Goal: Transaction & Acquisition: Purchase product/service

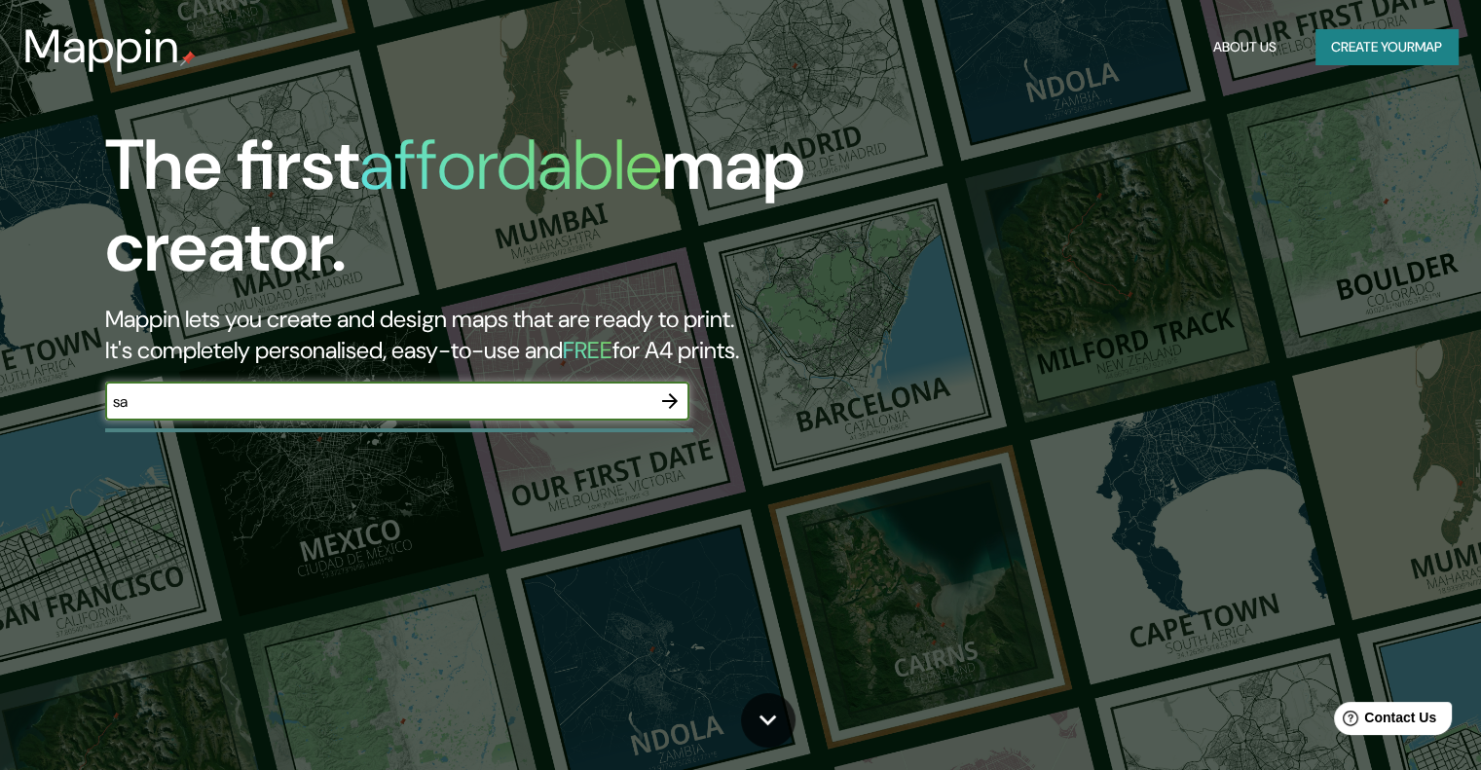
type input "s"
type input "chiloe"
click at [674, 404] on icon "button" at bounding box center [670, 401] width 16 height 16
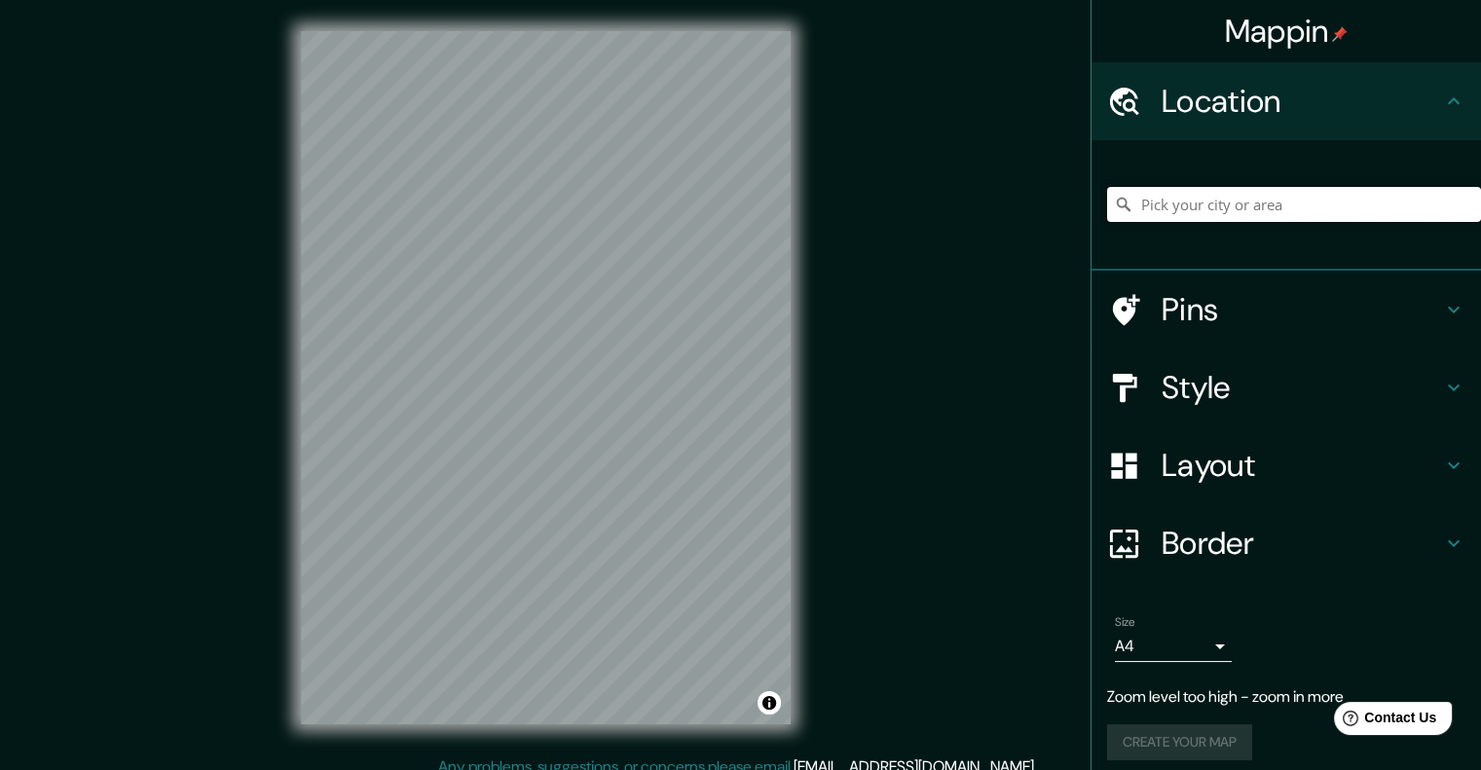
click at [1246, 205] on input "Pick your city or area" at bounding box center [1294, 204] width 374 height 35
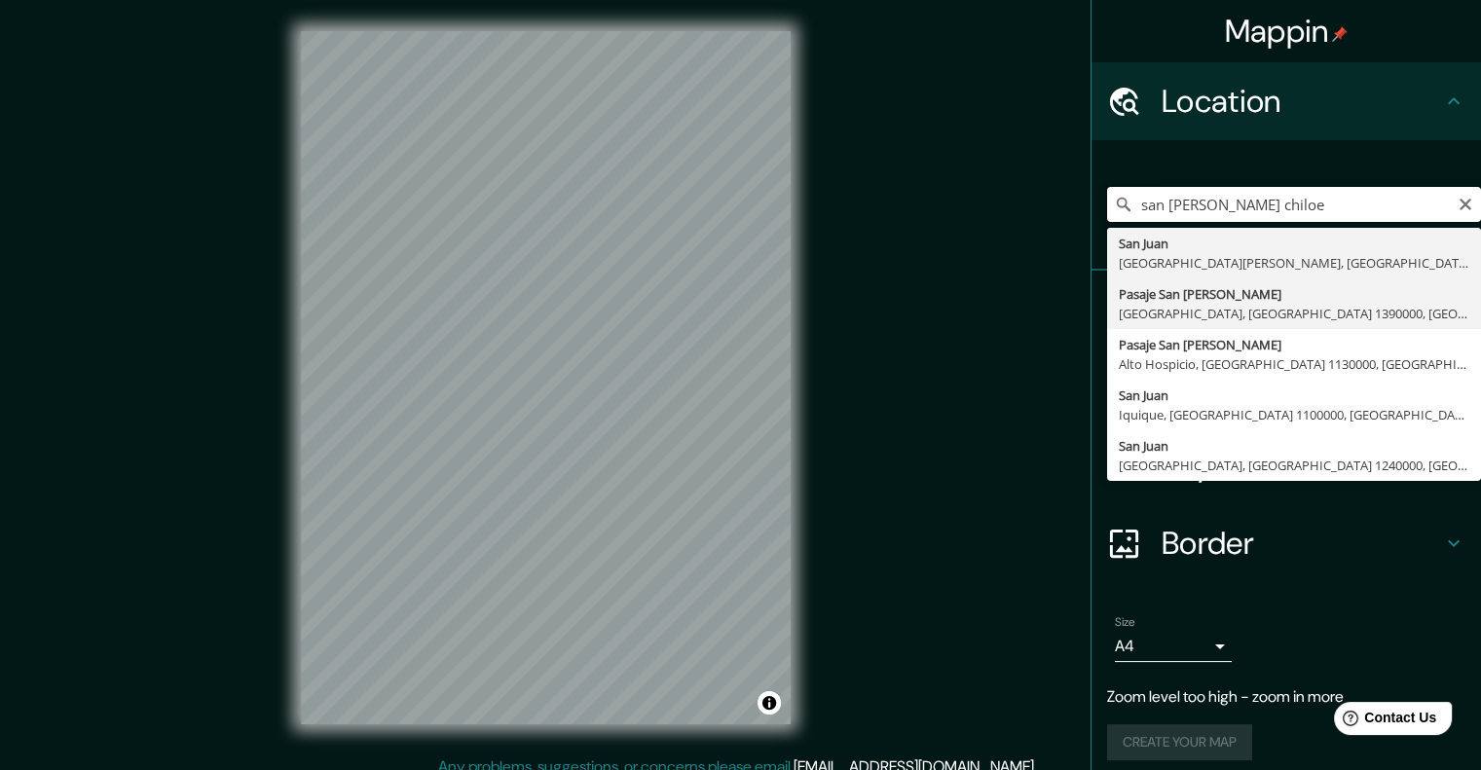
scroll to position [12, 0]
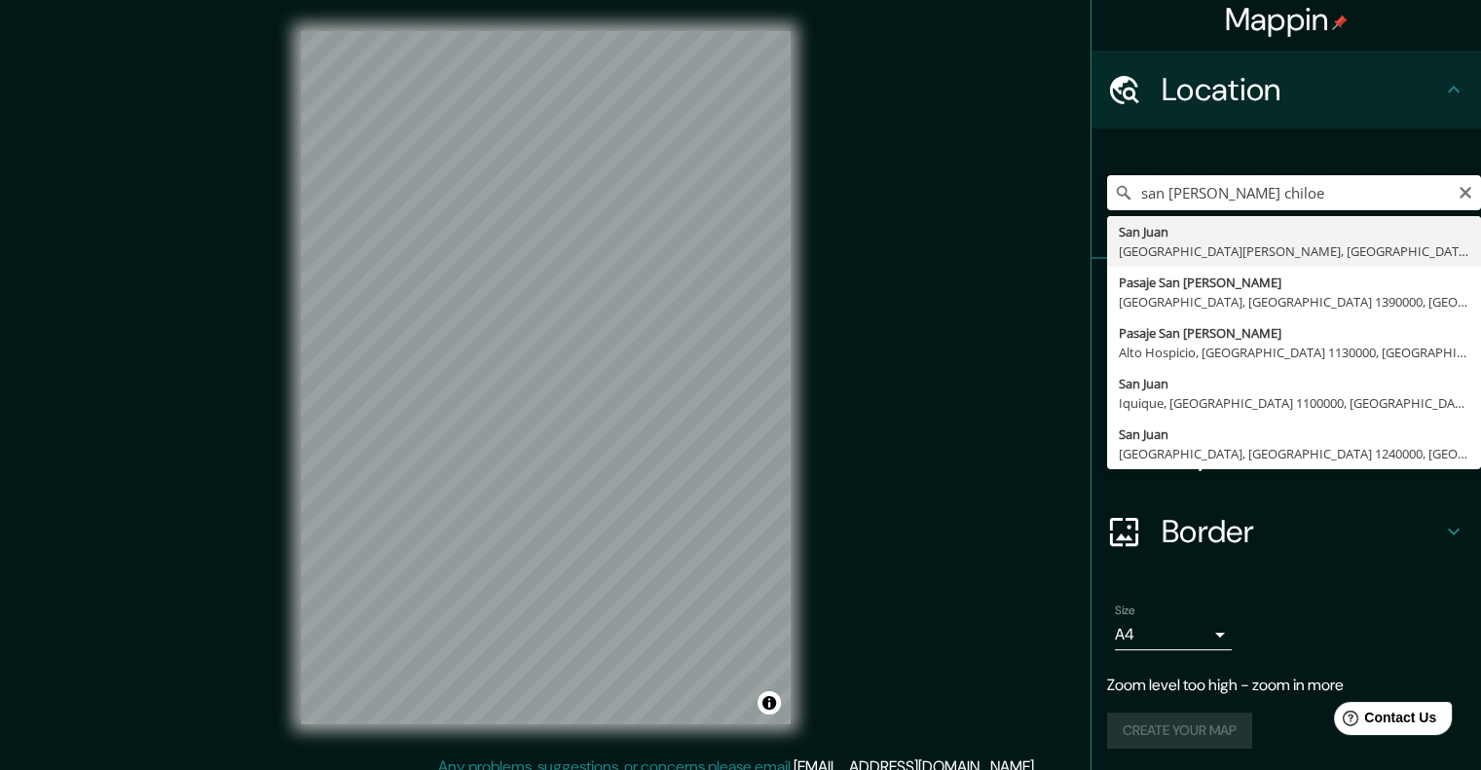
drag, startPoint x: 1241, startPoint y: 196, endPoint x: 1019, endPoint y: 196, distance: 222.0
click at [1019, 196] on div "Mappin Location [GEOGRAPHIC_DATA][PERSON_NAME] [GEOGRAPHIC_DATA][PERSON_NAME][P…" at bounding box center [740, 393] width 1481 height 787
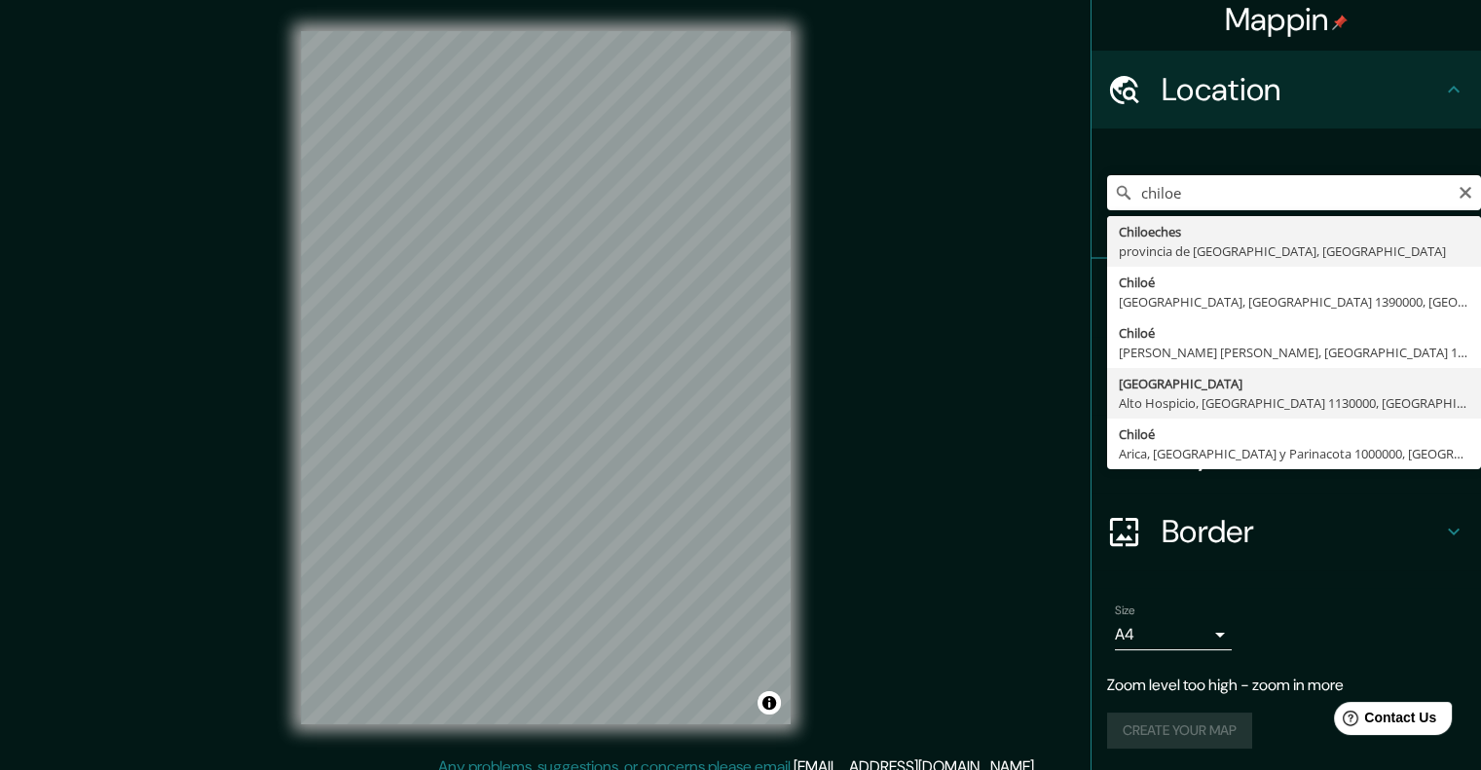
type input "[GEOGRAPHIC_DATA], [GEOGRAPHIC_DATA], [GEOGRAPHIC_DATA] 1130000, [GEOGRAPHIC_DA…"
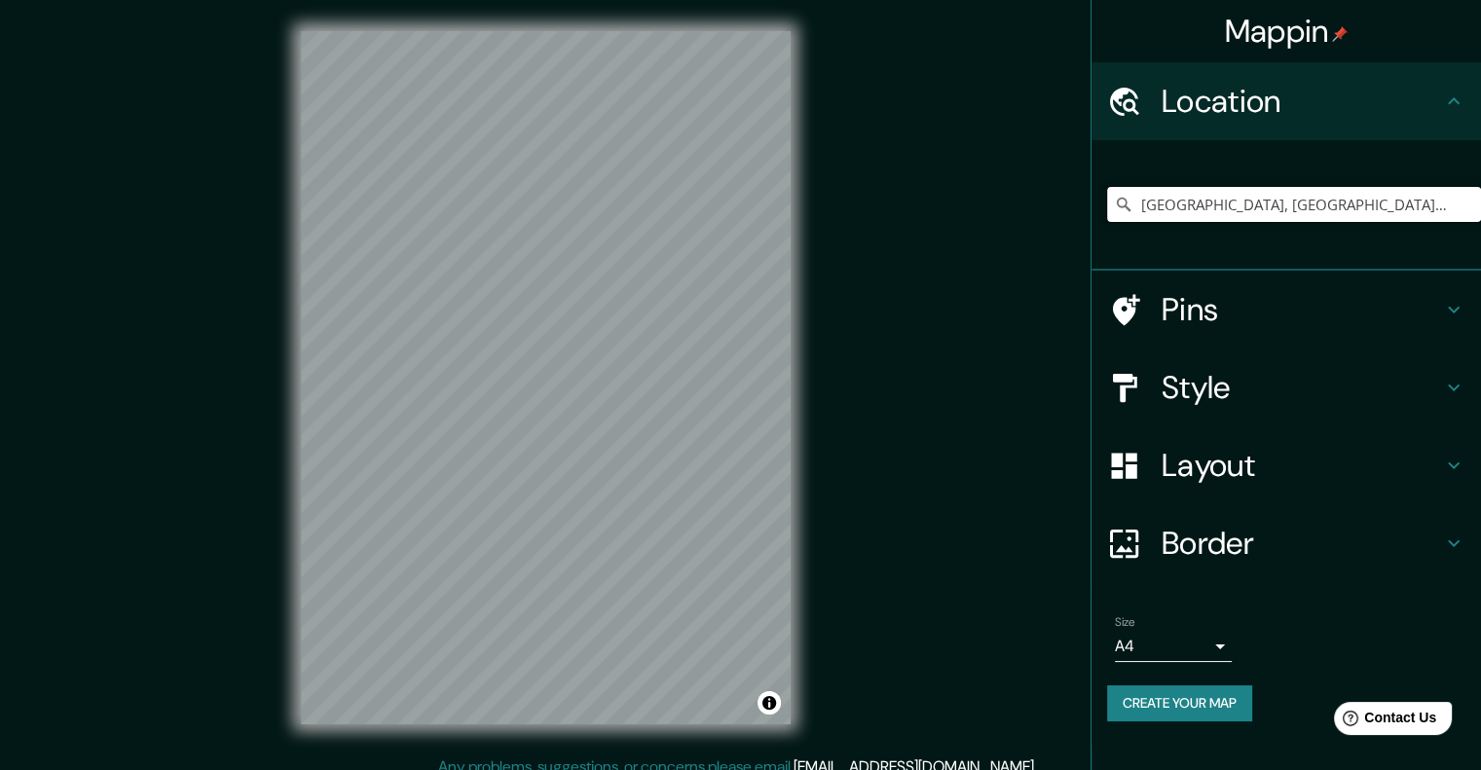
scroll to position [0, 0]
click at [570, 769] on html "Mappin Location [GEOGRAPHIC_DATA], [GEOGRAPHIC_DATA], [GEOGRAPHIC_DATA] 1130000…" at bounding box center [740, 385] width 1481 height 770
click at [1158, 385] on div at bounding box center [1134, 388] width 55 height 34
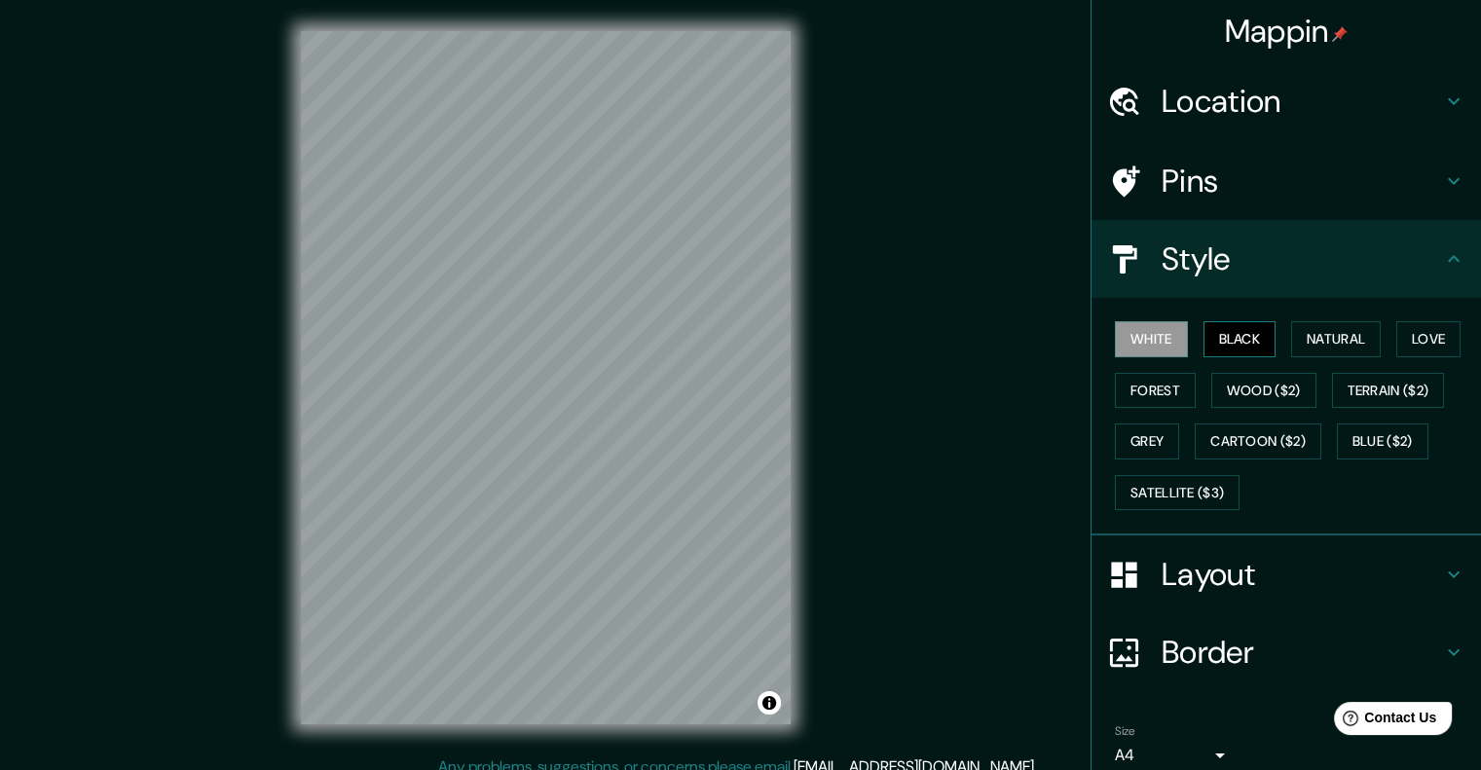
click at [1235, 329] on button "Black" at bounding box center [1240, 339] width 73 height 36
click at [1313, 333] on button "Natural" at bounding box center [1336, 339] width 90 height 36
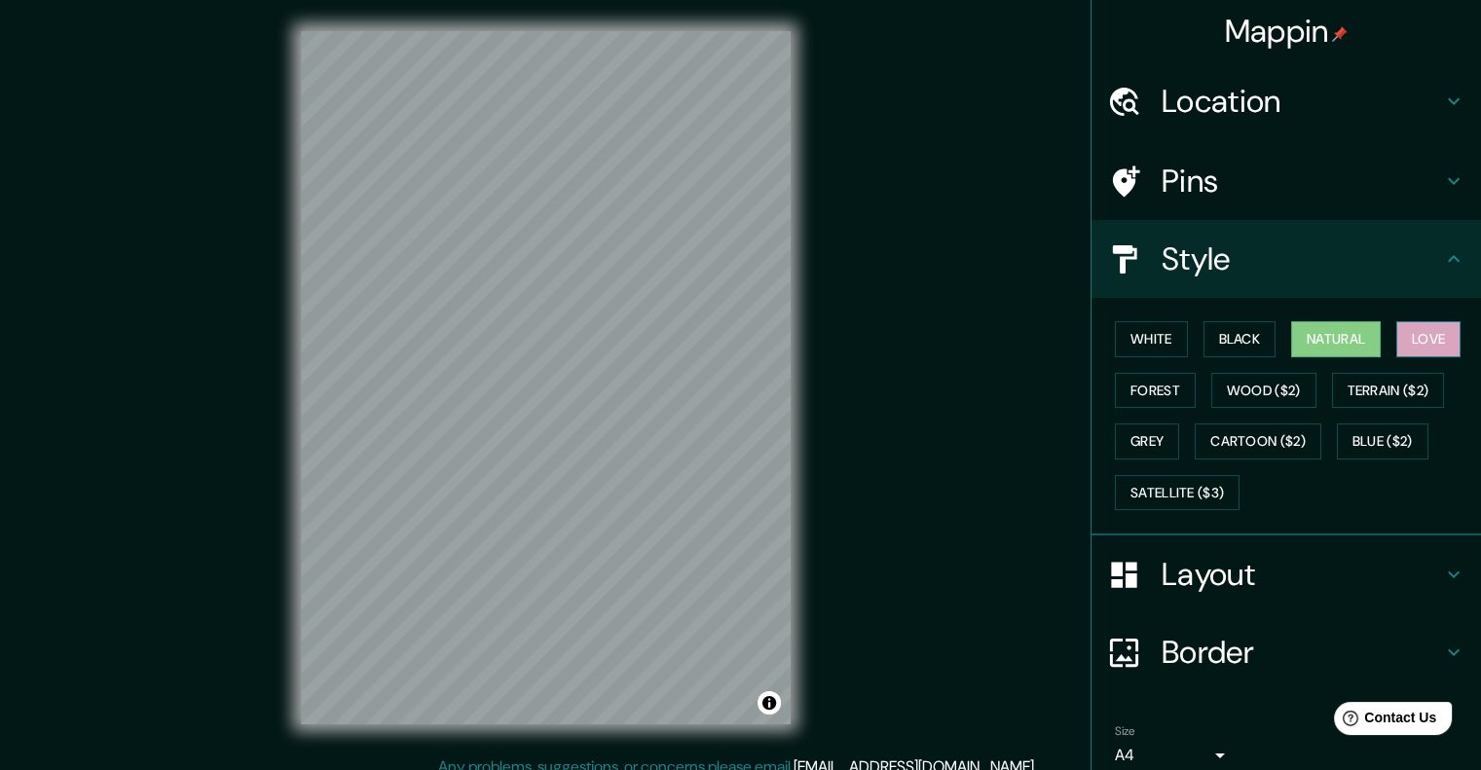
click at [1399, 339] on button "Love" at bounding box center [1429, 339] width 64 height 36
click at [1120, 370] on div "White Black Natural Love Forest Wood ($2) Terrain ($2) Grey Cartoon ($2) Blue (…" at bounding box center [1294, 416] width 374 height 205
click at [1123, 381] on button "Forest" at bounding box center [1155, 391] width 81 height 36
click at [1247, 409] on div "White Black Natural Love Forest Wood ($2) Terrain ($2) Grey Cartoon ($2) Blue (…" at bounding box center [1294, 416] width 374 height 205
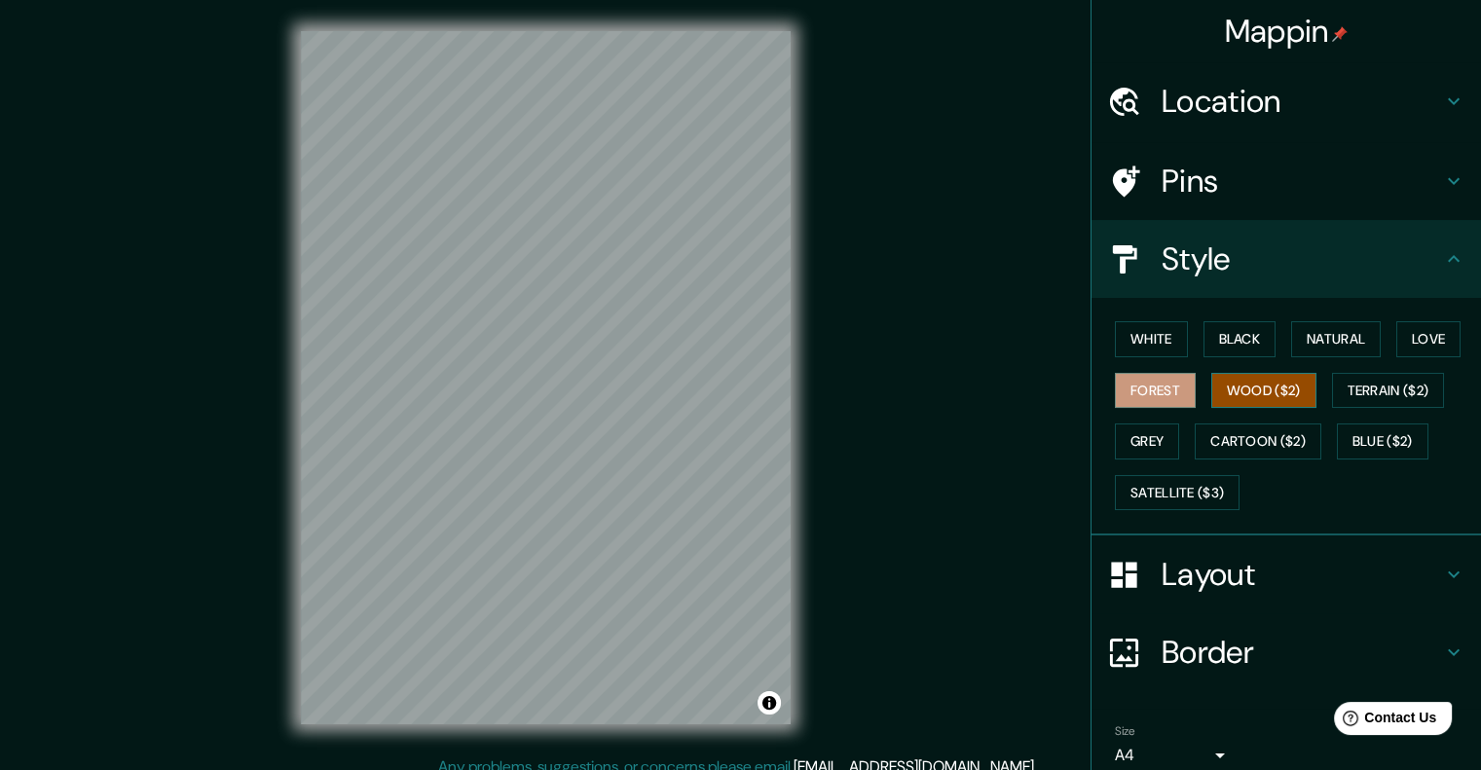
click at [1243, 393] on button "Wood ($2)" at bounding box center [1264, 391] width 105 height 36
click at [1139, 453] on button "Grey" at bounding box center [1147, 442] width 64 height 36
